Goal: Task Accomplishment & Management: Manage account settings

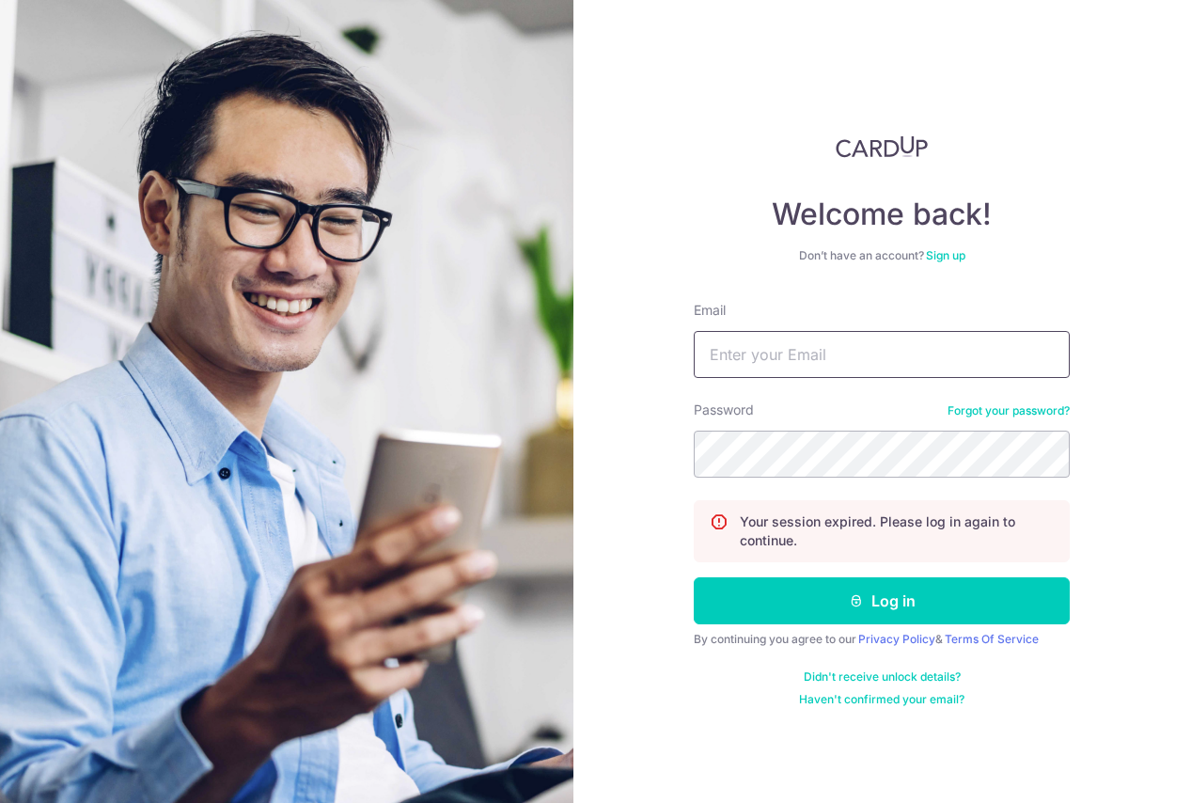
type input "[EMAIL_ADDRESS][DOMAIN_NAME]"
click at [882, 601] on button "Log in" at bounding box center [882, 600] width 376 height 47
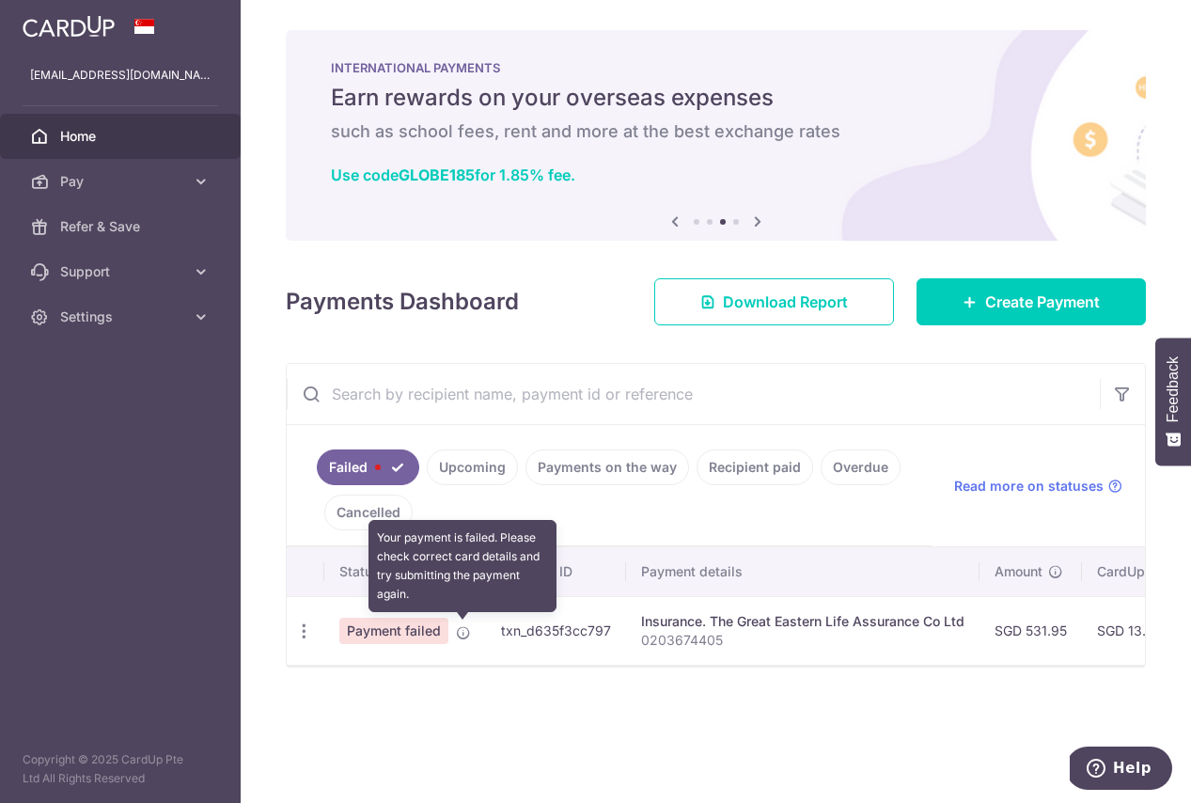
click at [462, 633] on icon at bounding box center [463, 632] width 15 height 15
click at [465, 632] on icon at bounding box center [463, 632] width 15 height 15
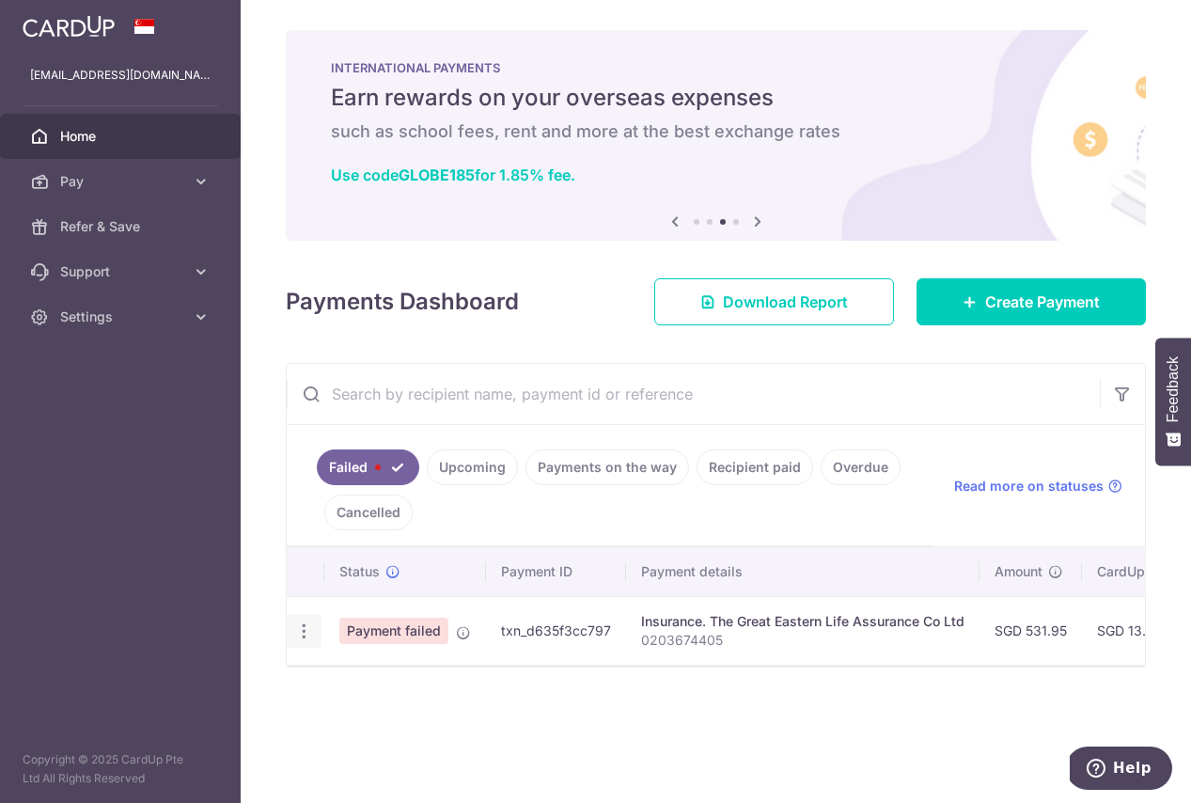
click at [307, 629] on icon "button" at bounding box center [304, 631] width 20 height 20
click at [385, 692] on span "Update payment" at bounding box center [404, 682] width 128 height 23
radio input "true"
type input "531.95"
type input "0203674405"
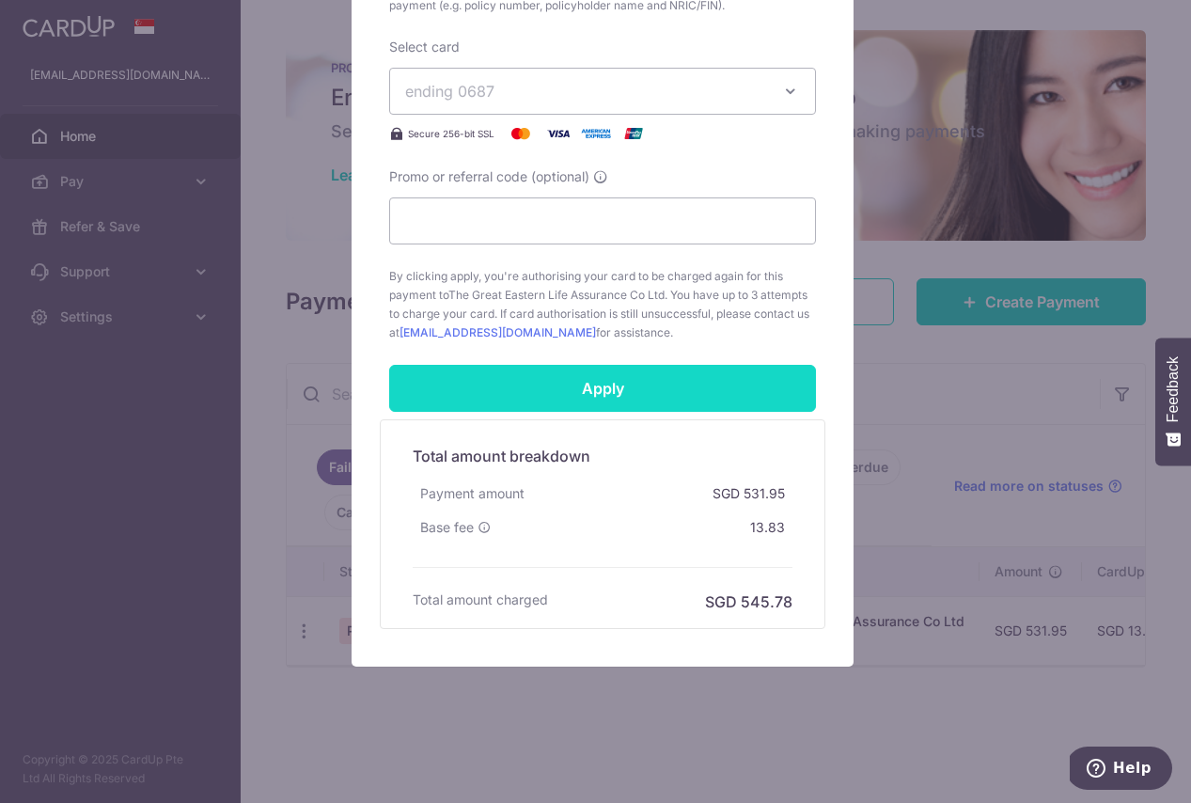
scroll to position [708, 0]
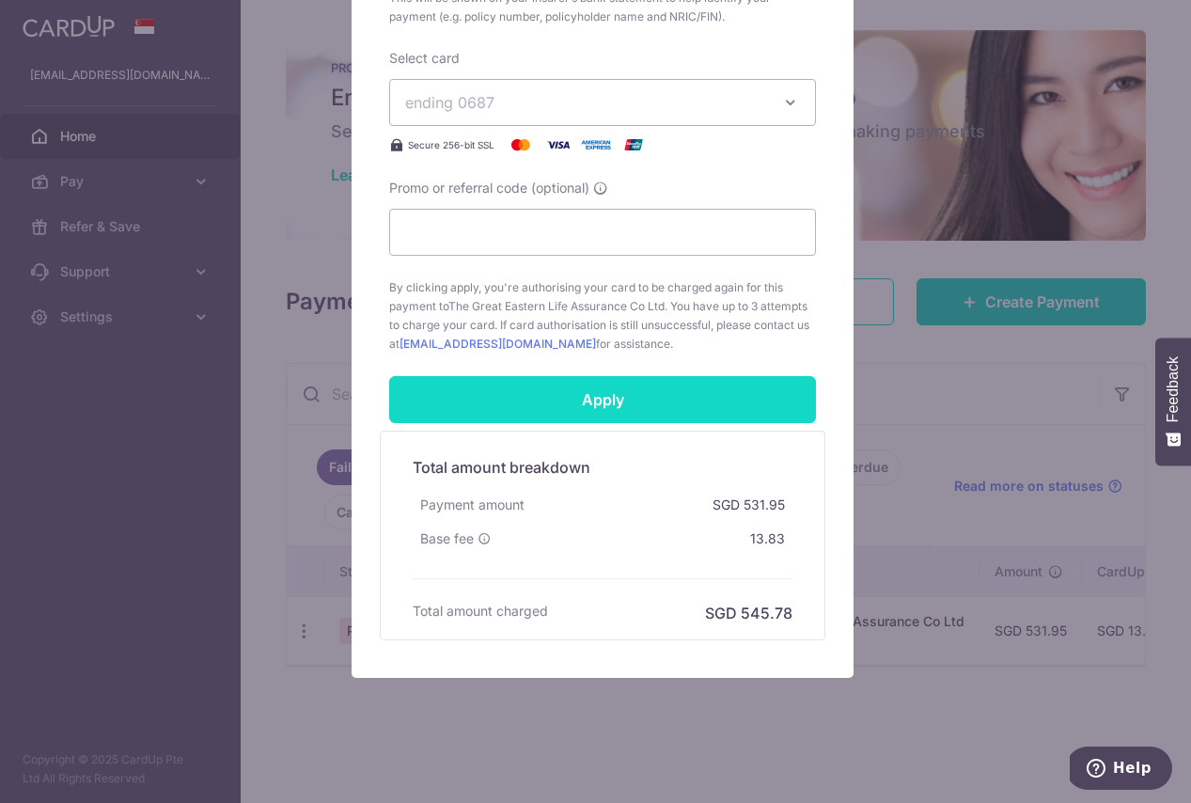
click at [621, 385] on input "Apply" at bounding box center [602, 399] width 427 height 47
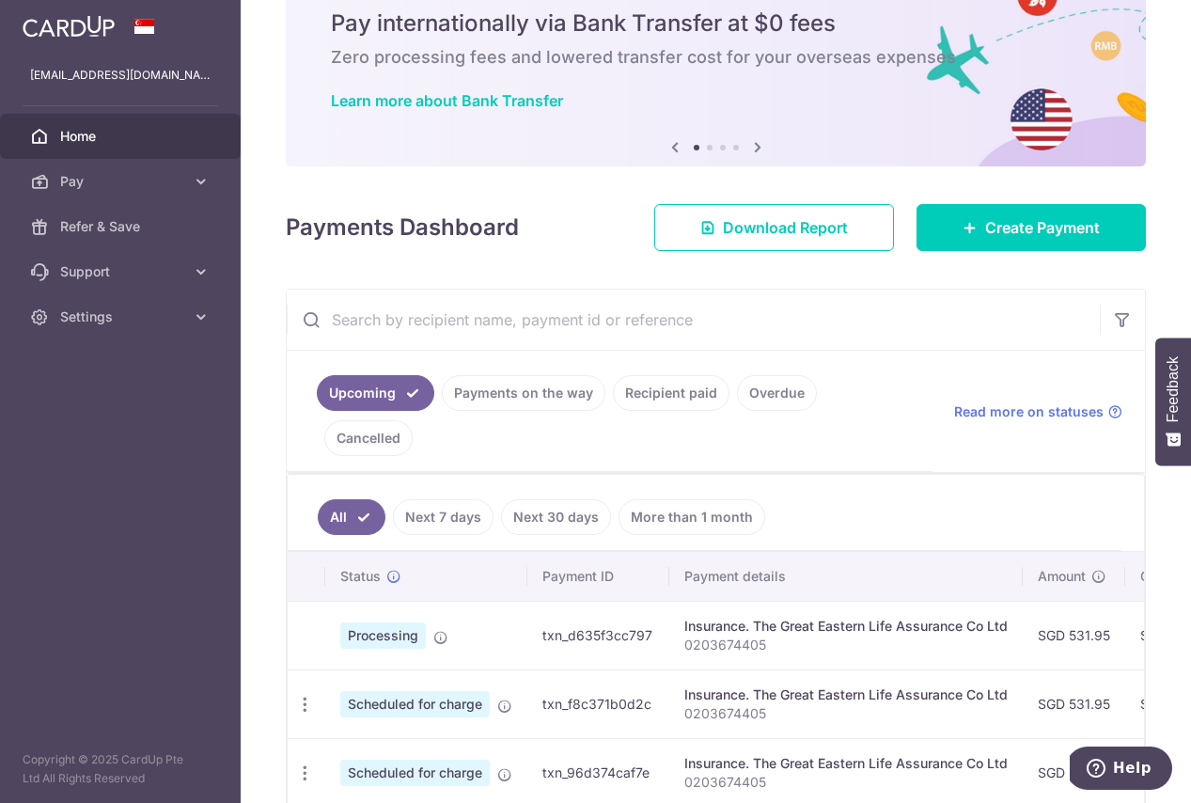
scroll to position [159, 0]
